Goal: Task Accomplishment & Management: Use online tool/utility

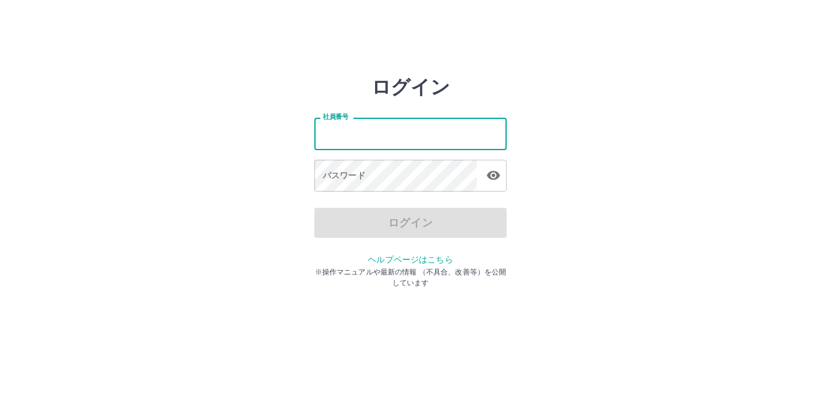
click at [387, 136] on input "社員番号" at bounding box center [410, 134] width 192 height 32
type input "*******"
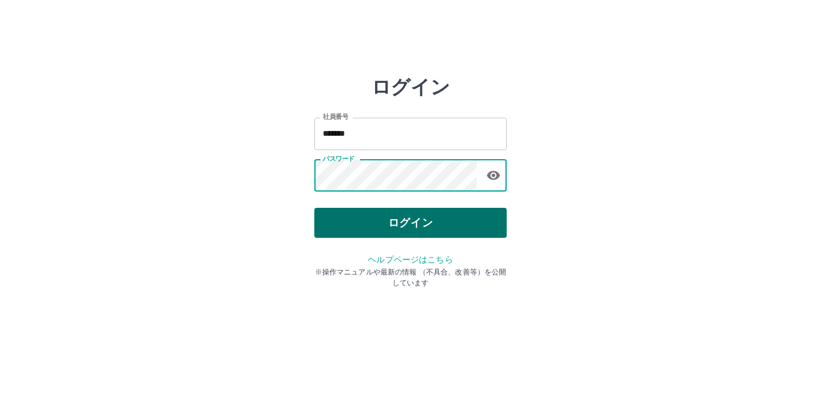
click at [372, 230] on button "ログイン" at bounding box center [410, 223] width 192 height 30
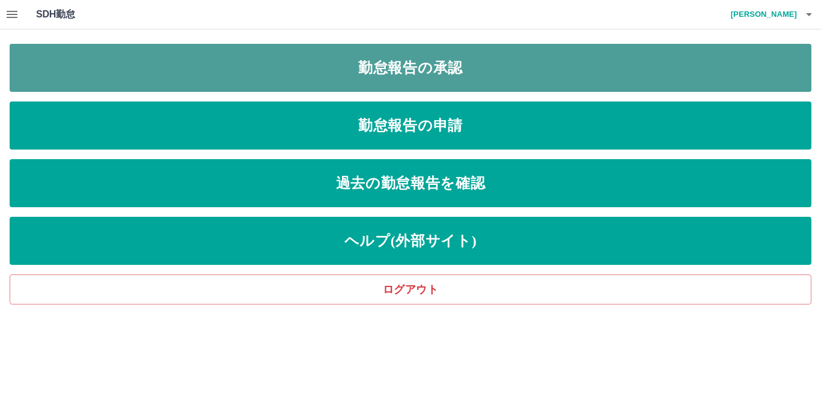
click at [433, 81] on link "勤怠報告の承認" at bounding box center [411, 68] width 802 height 48
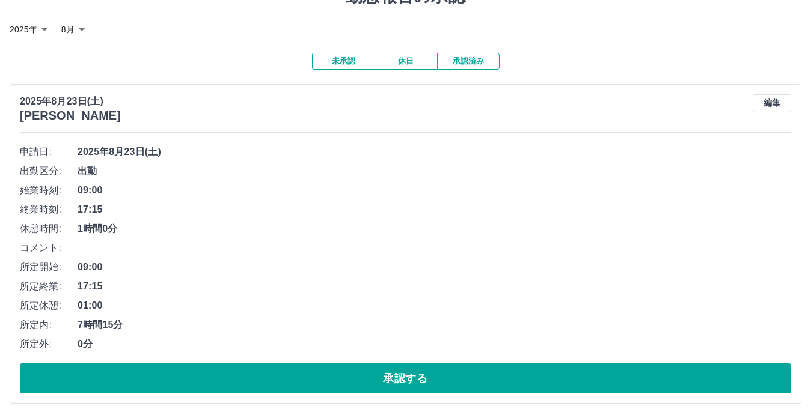
scroll to position [63, 0]
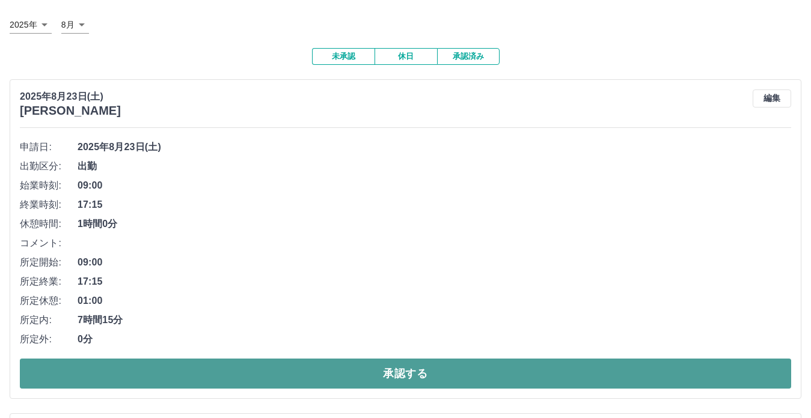
click at [409, 382] on button "承認する" at bounding box center [405, 374] width 771 height 30
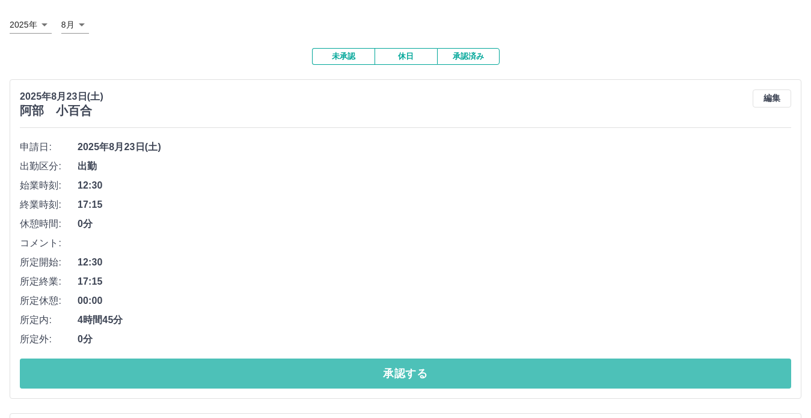
click at [409, 382] on button "承認する" at bounding box center [405, 374] width 771 height 30
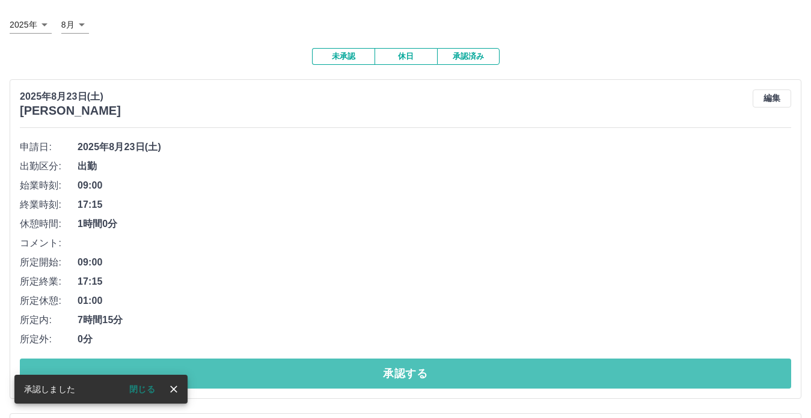
click at [409, 382] on button "承認する" at bounding box center [405, 374] width 771 height 30
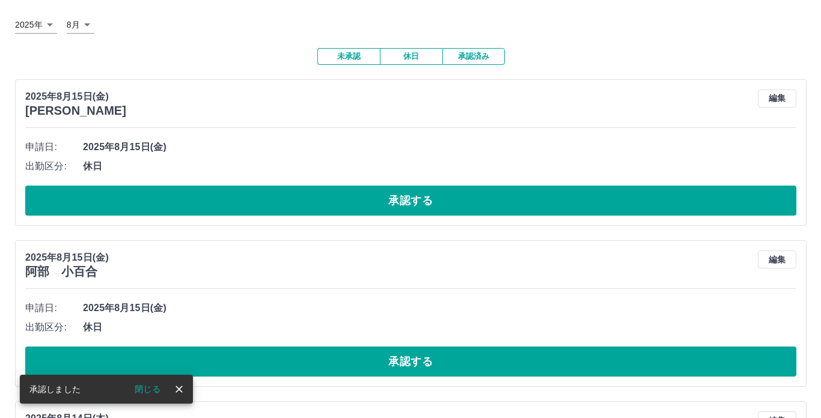
scroll to position [0, 0]
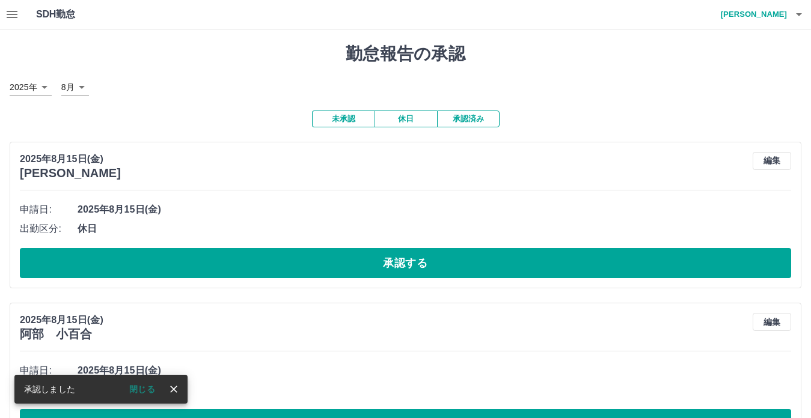
click at [798, 20] on icon "button" at bounding box center [799, 14] width 14 height 14
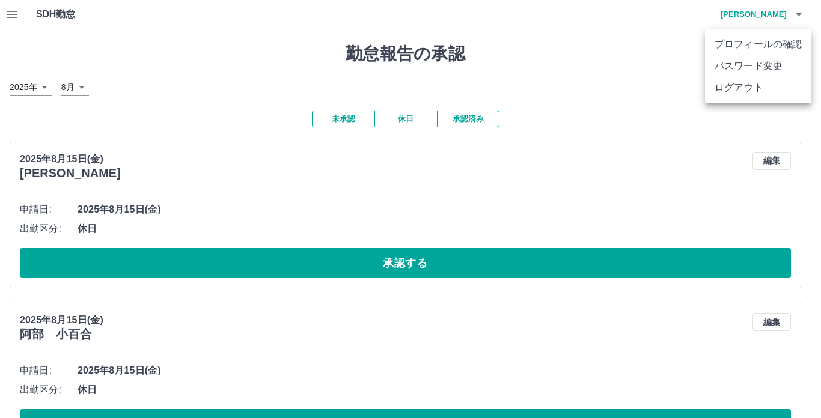
click at [773, 86] on li "ログアウト" at bounding box center [758, 88] width 106 height 22
